Goal: Navigation & Orientation: Find specific page/section

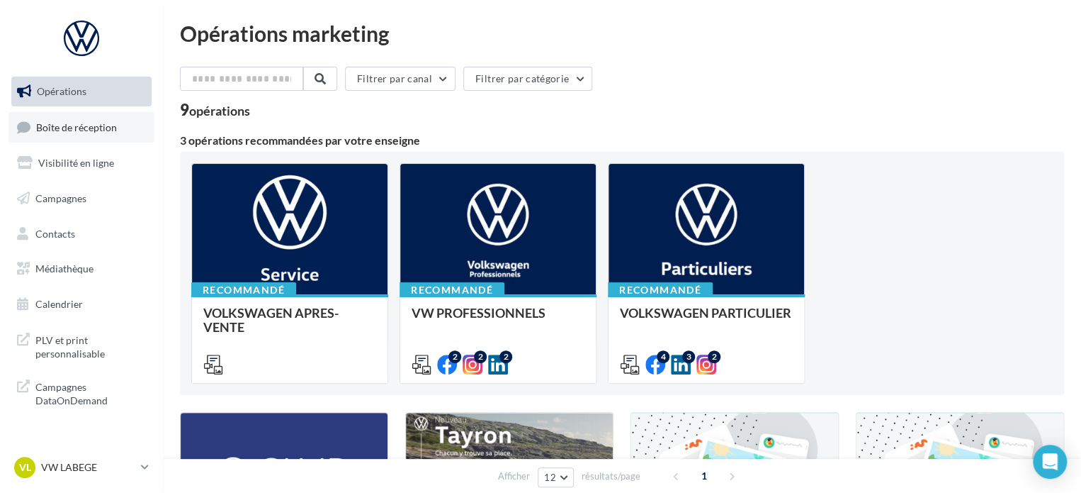
click at [94, 126] on span "Boîte de réception" at bounding box center [76, 126] width 81 height 12
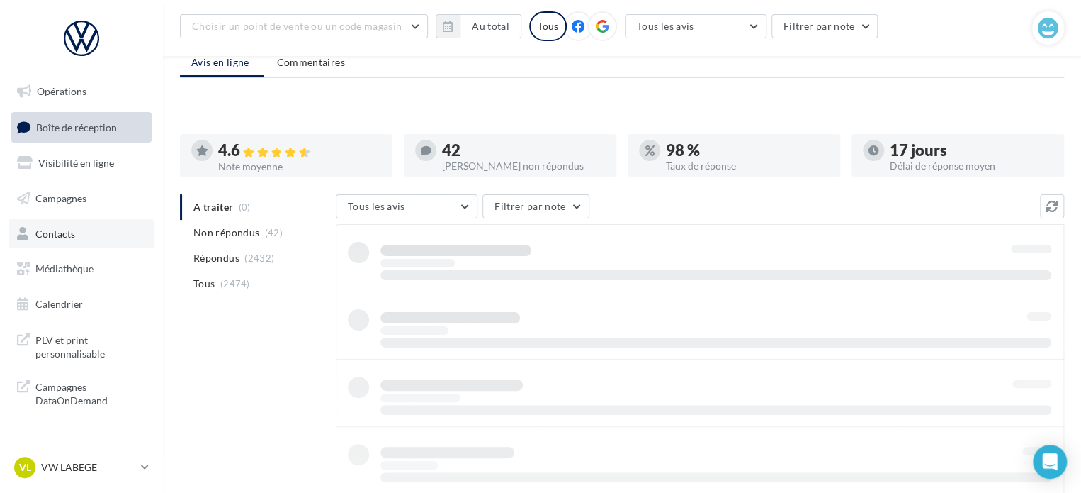
scroll to position [65, 0]
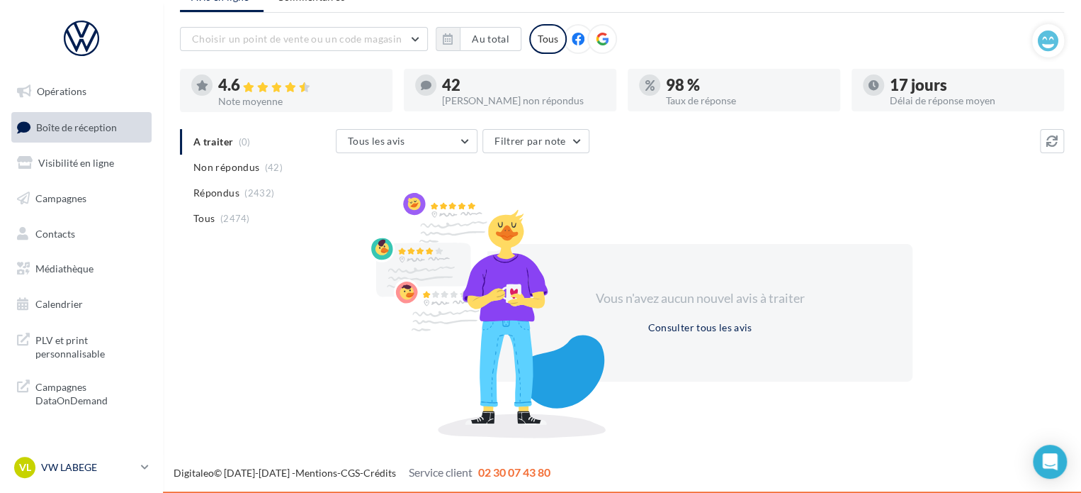
click at [79, 470] on p "VW LABEGE" at bounding box center [88, 467] width 94 height 14
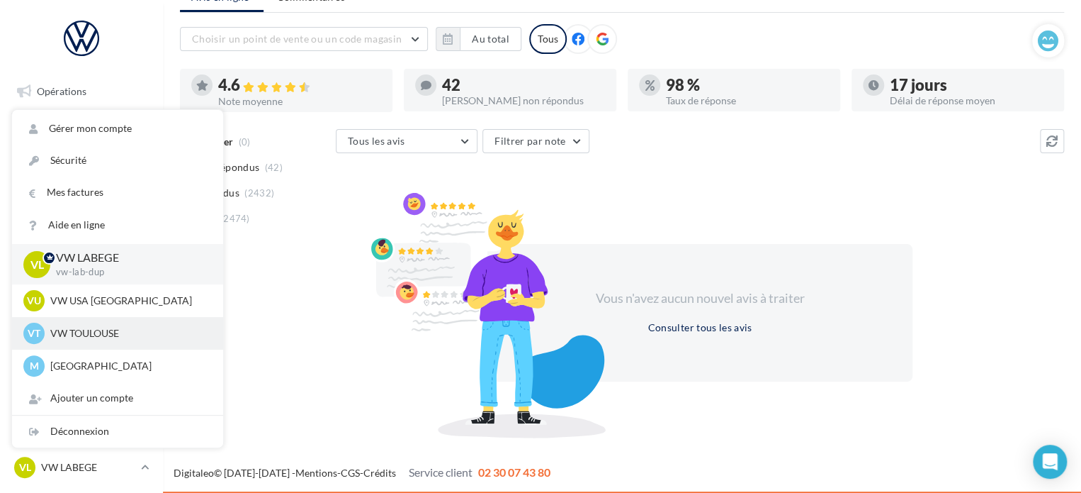
click at [109, 337] on p "VW TOULOUSE" at bounding box center [128, 333] width 156 height 14
